Goal: Transaction & Acquisition: Download file/media

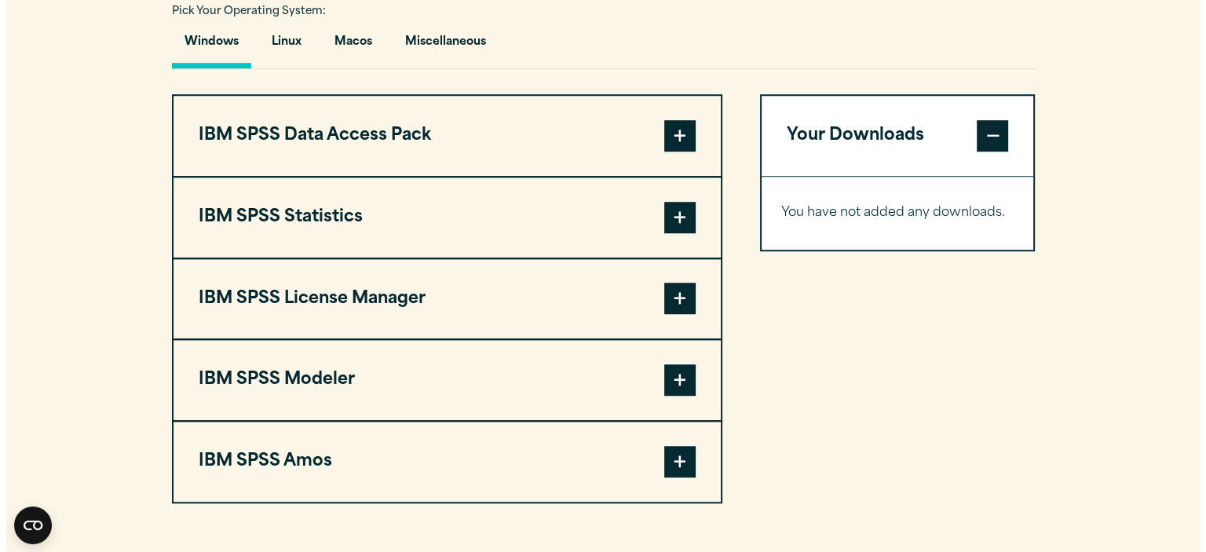
scroll to position [1181, 0]
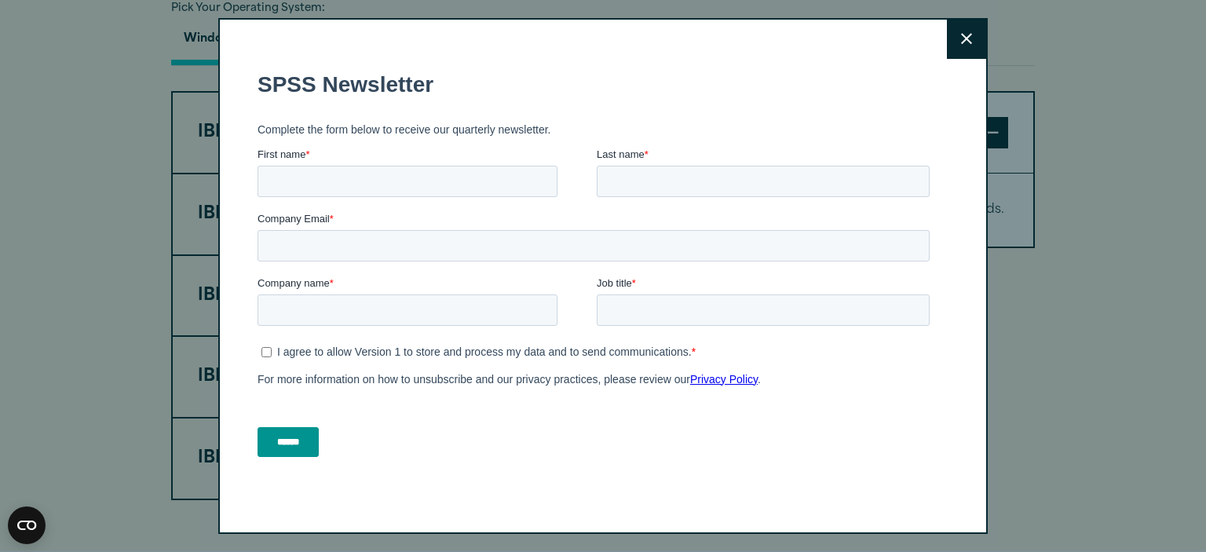
click at [961, 41] on icon at bounding box center [966, 38] width 11 height 11
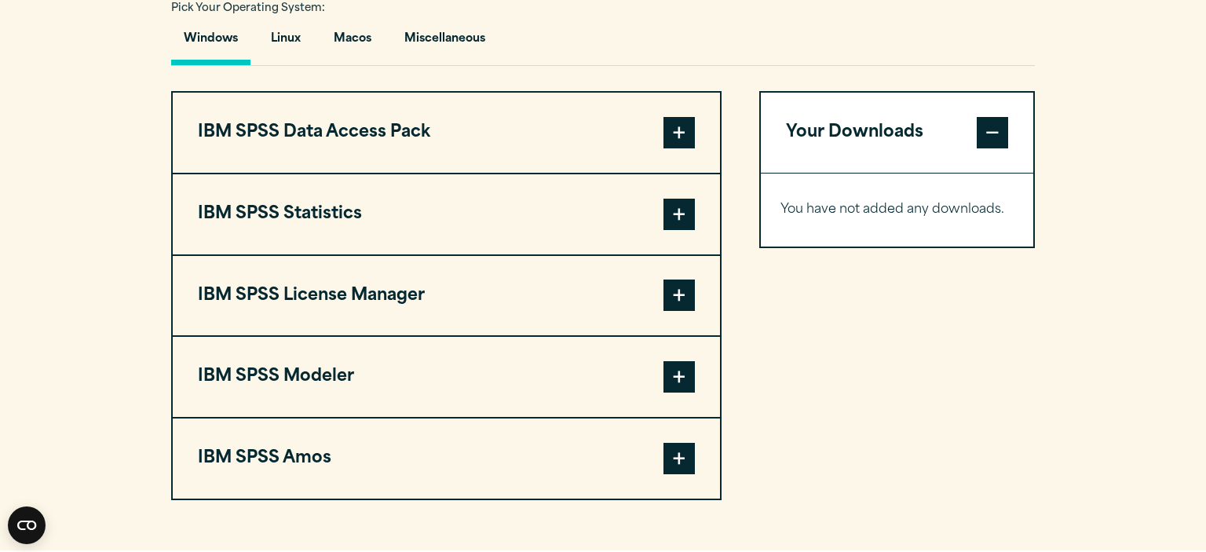
click at [675, 210] on span at bounding box center [679, 214] width 31 height 31
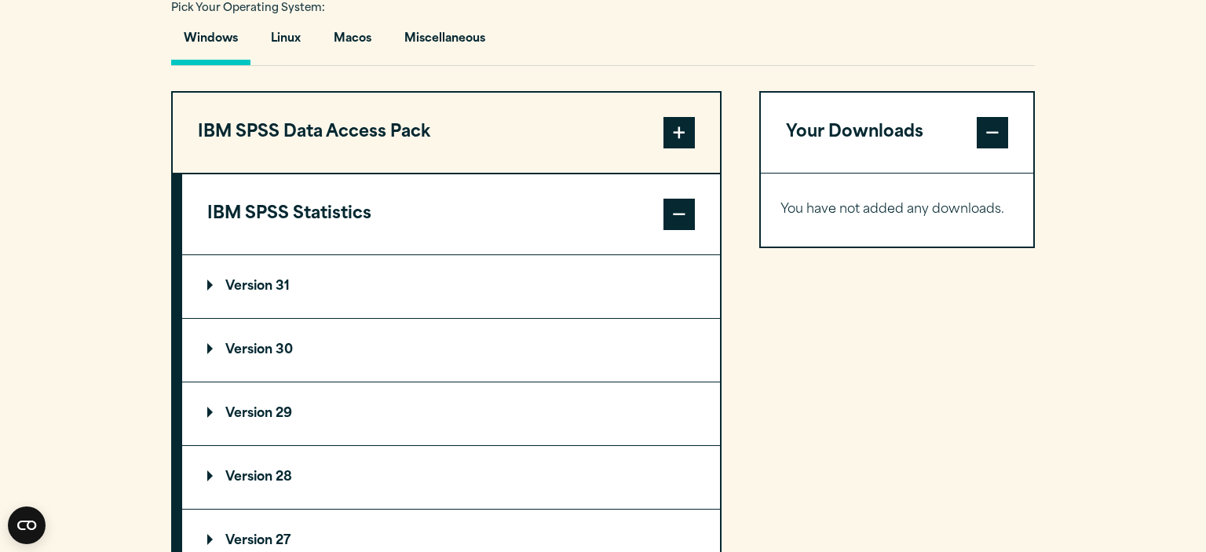
click at [404, 293] on summary "Version 31" at bounding box center [451, 286] width 538 height 63
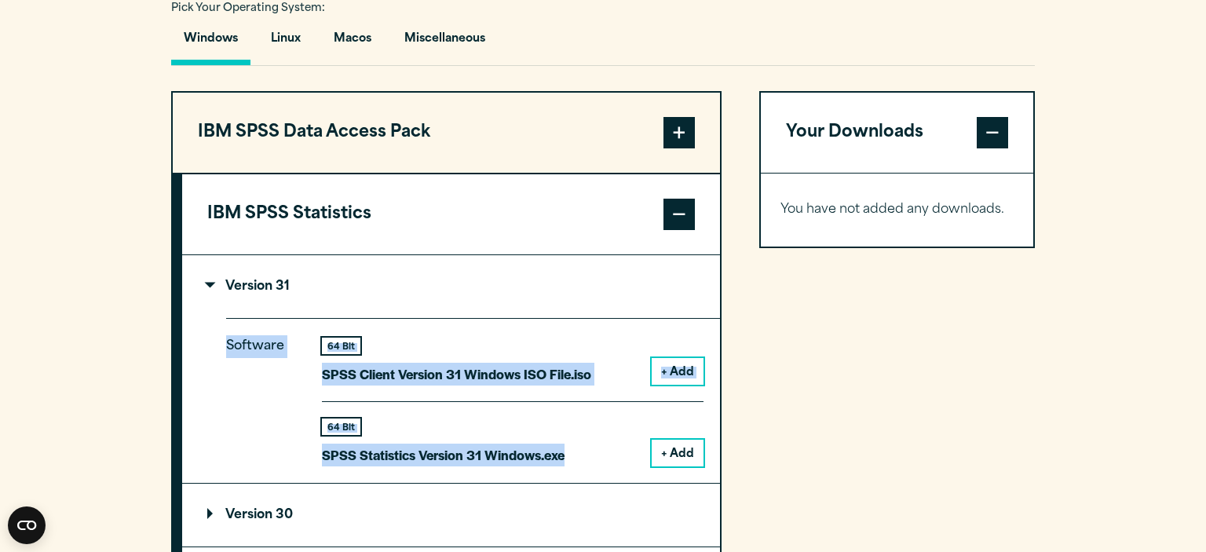
drag, startPoint x: 586, startPoint y: 461, endPoint x: 192, endPoint y: 260, distance: 442.5
click at [192, 260] on details "Version 31 Software 64 Bit SPSS Client Version 31 Windows ISO File.iso + Add 64…" at bounding box center [451, 369] width 538 height 229
copy div "Software 64 Bit SPSS Client Version 31 Windows ISO File.iso + Add 64 Bit SPSS S…"
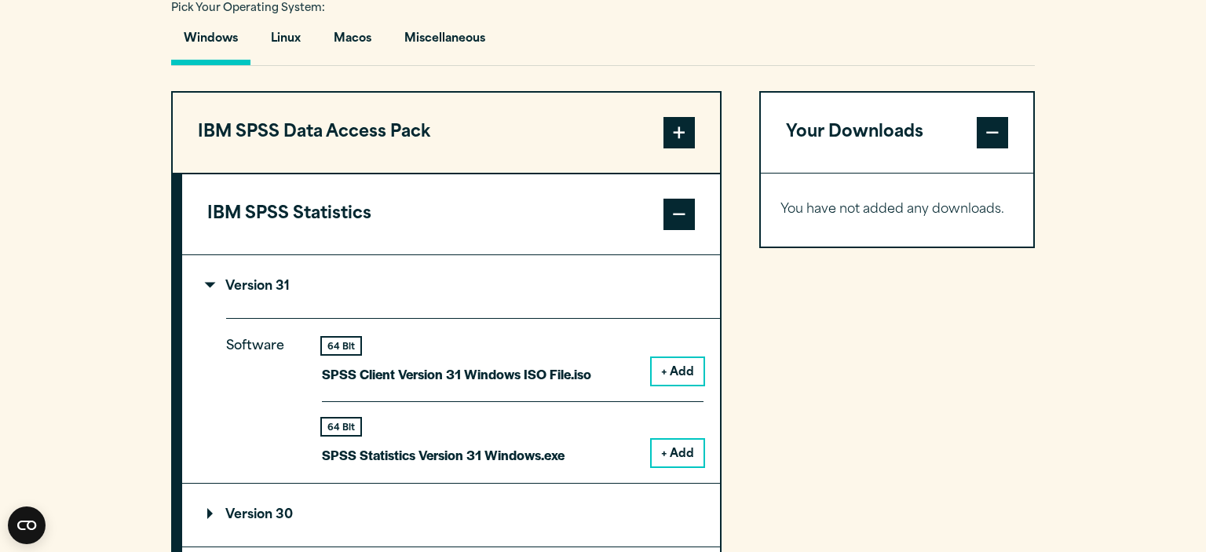
click at [675, 452] on button "+ Add" at bounding box center [678, 453] width 52 height 27
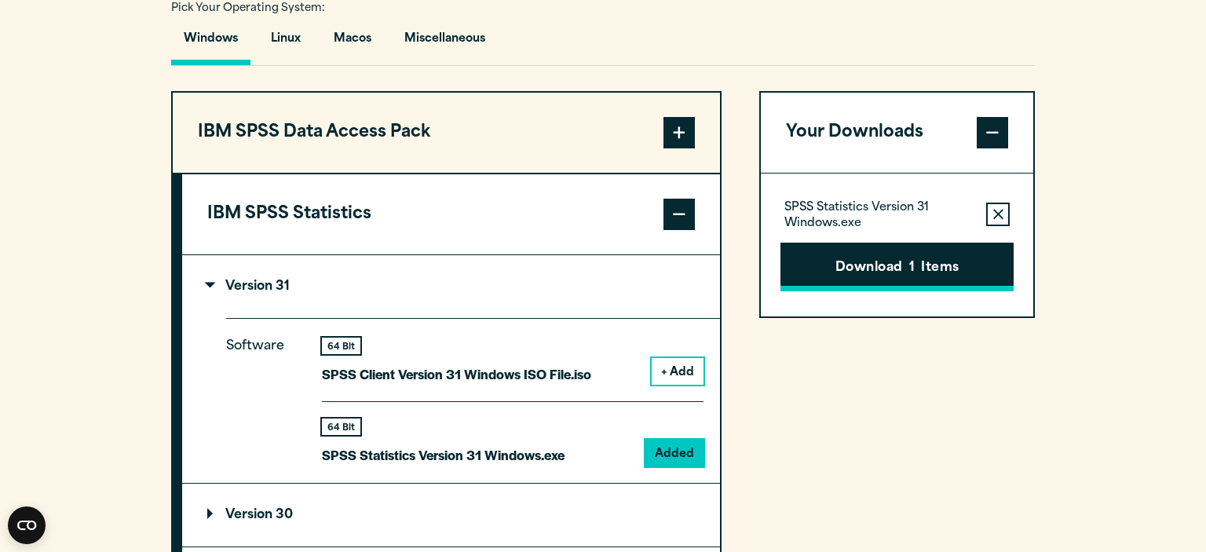
click at [882, 278] on button "Download 1 Items" at bounding box center [897, 267] width 233 height 49
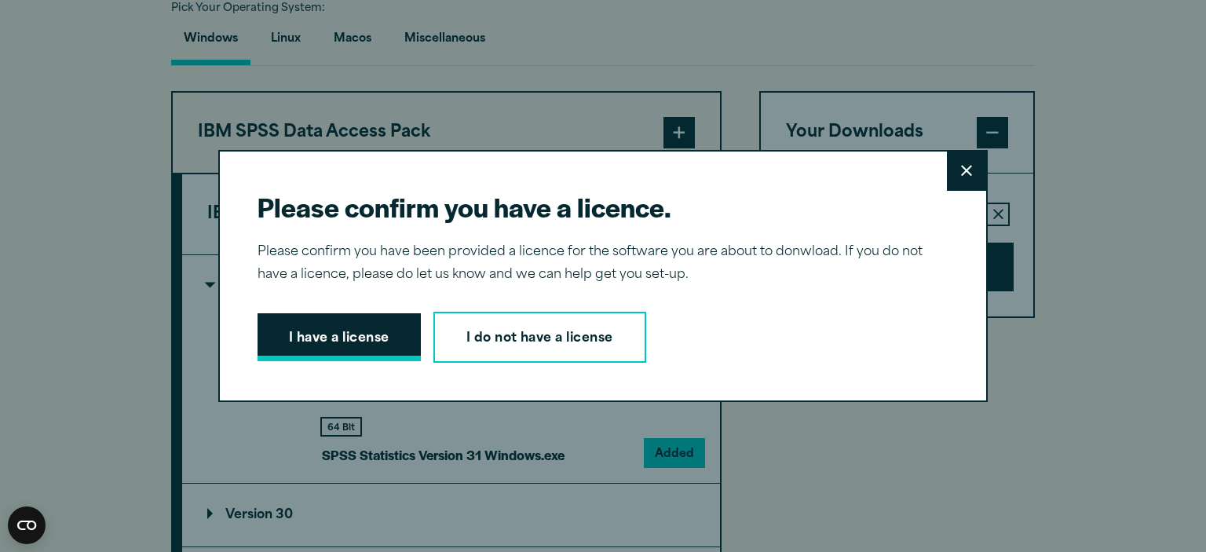
click at [351, 342] on button "I have a license" at bounding box center [339, 337] width 163 height 49
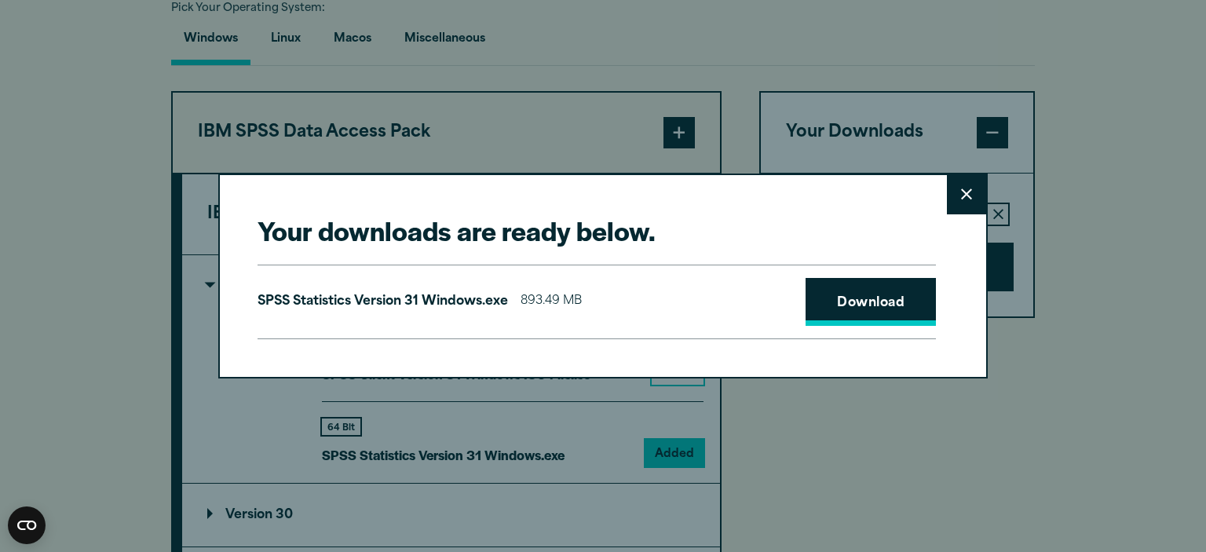
click at [864, 300] on link "Download" at bounding box center [871, 302] width 130 height 49
